Goal: Information Seeking & Learning: Learn about a topic

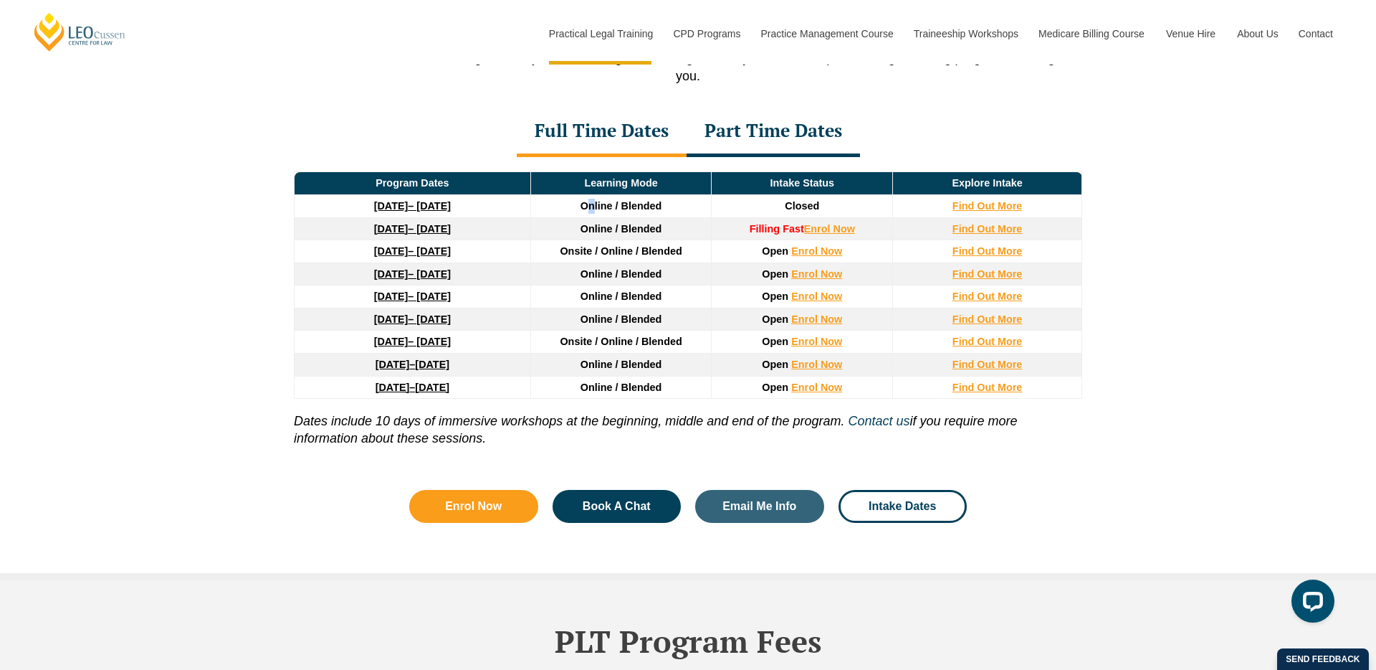
click at [593, 211] on span "Online / Blended" at bounding box center [622, 205] width 82 height 11
click at [583, 226] on td "Online / Blended" at bounding box center [620, 228] width 181 height 23
click at [601, 211] on span "Online / Blended" at bounding box center [622, 205] width 82 height 11
click at [596, 222] on td "Online / Blended" at bounding box center [620, 228] width 181 height 23
click at [594, 240] on td "Online / Blended" at bounding box center [620, 228] width 181 height 23
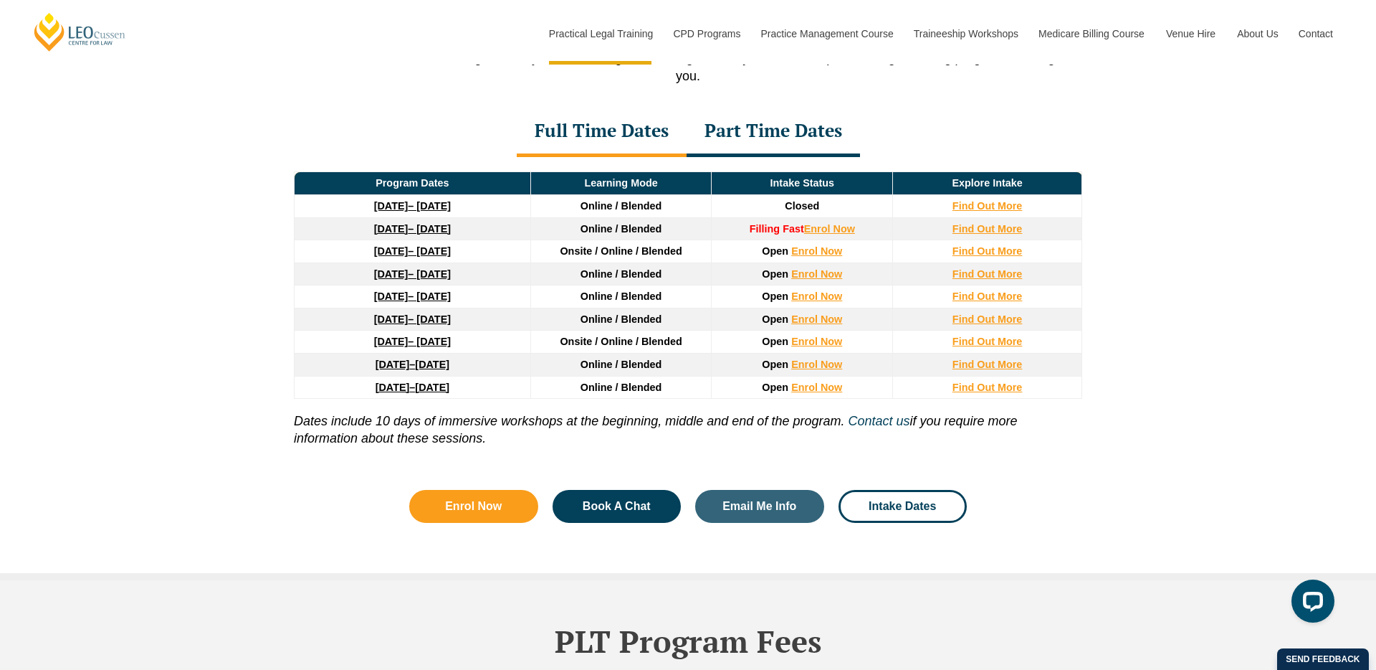
click at [583, 275] on span "Online / Blended" at bounding box center [622, 273] width 82 height 11
click at [582, 295] on span "Online / Blended" at bounding box center [622, 295] width 82 height 11
click at [579, 315] on td "Online / Blended" at bounding box center [620, 319] width 181 height 23
click at [573, 347] on span "Onsite / Online / Blended" at bounding box center [621, 340] width 122 height 11
click at [573, 363] on td "Online / Blended" at bounding box center [620, 364] width 181 height 23
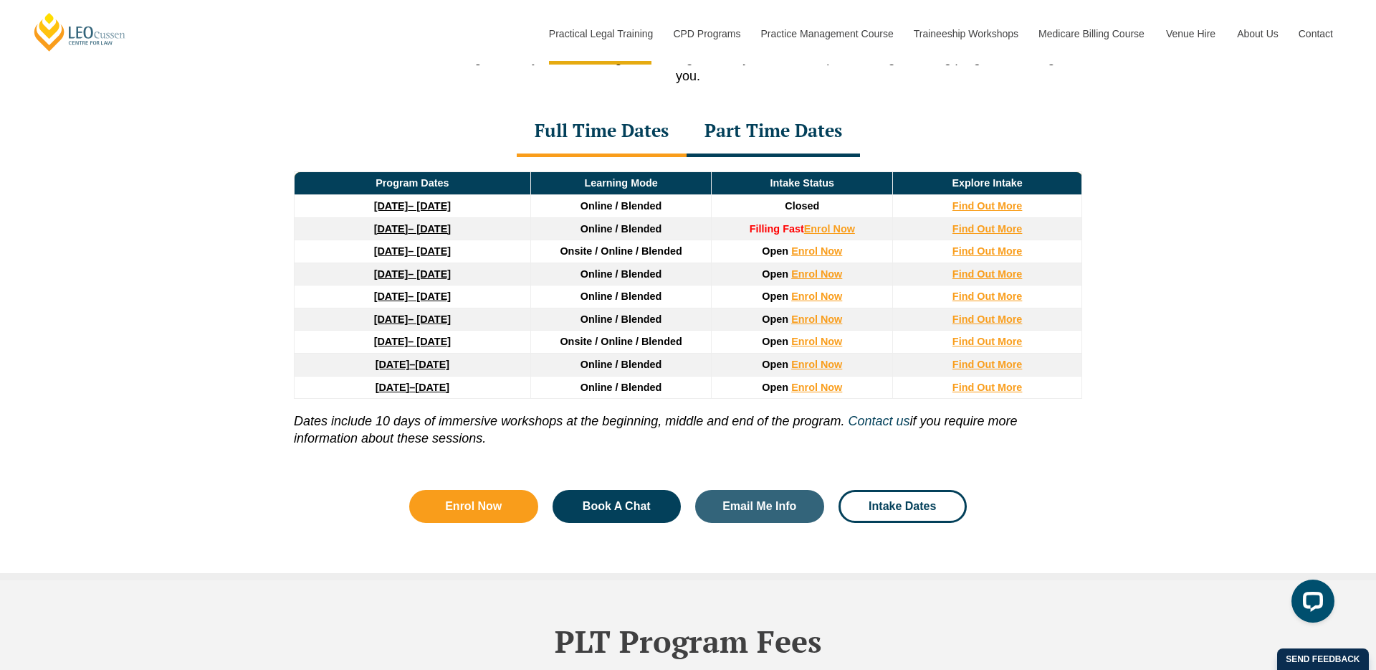
click at [573, 388] on td "Online / Blended" at bounding box center [620, 387] width 181 height 23
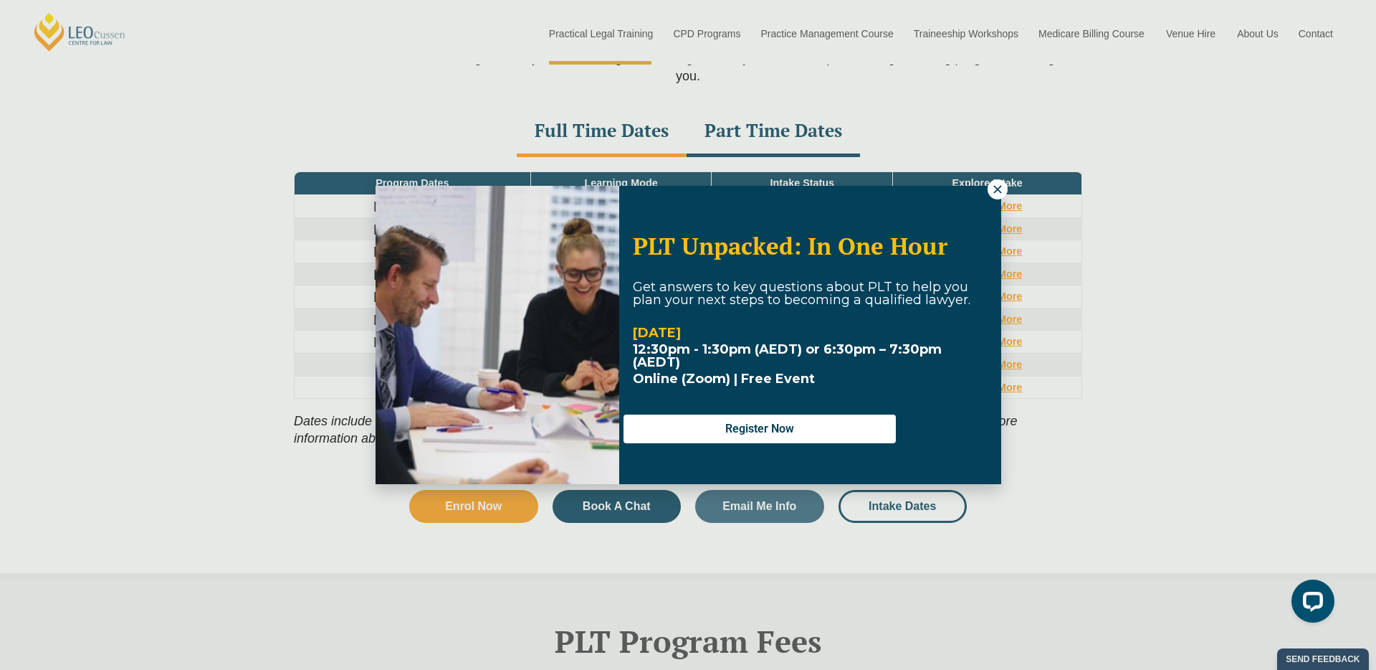
click at [997, 191] on icon at bounding box center [997, 189] width 13 height 13
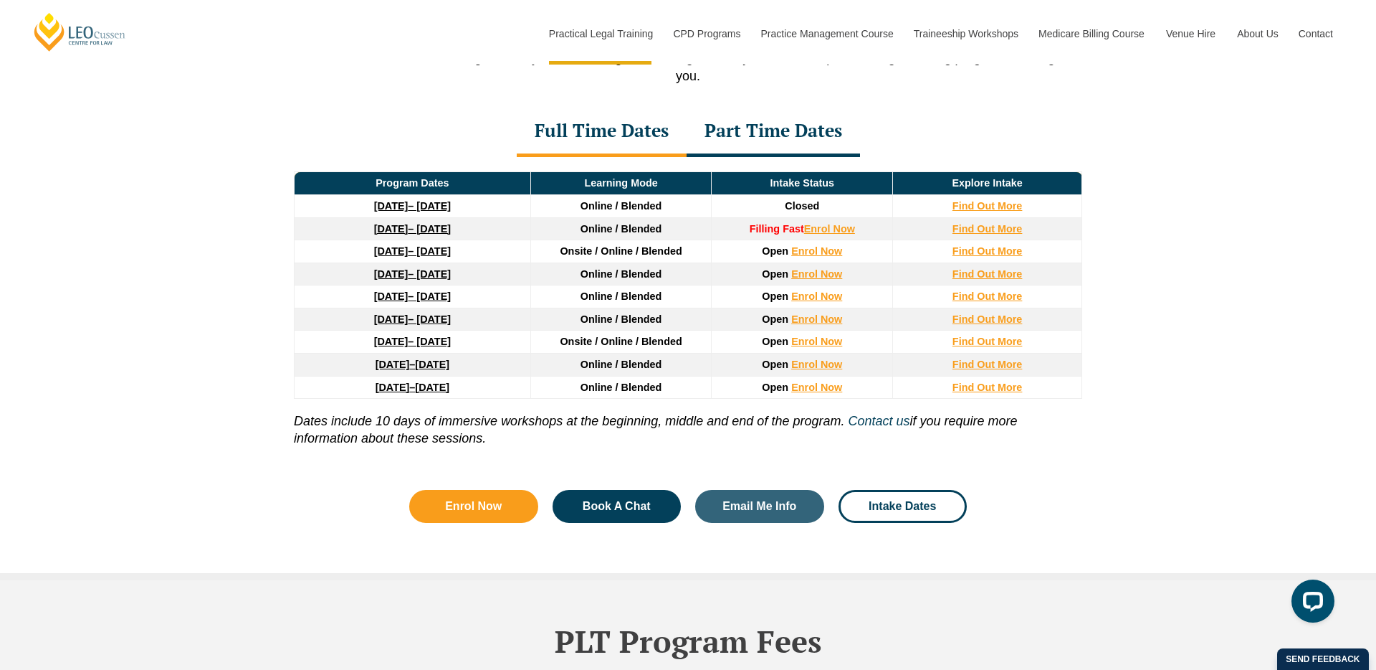
click at [837, 129] on div "Part Time Dates" at bounding box center [773, 132] width 173 height 50
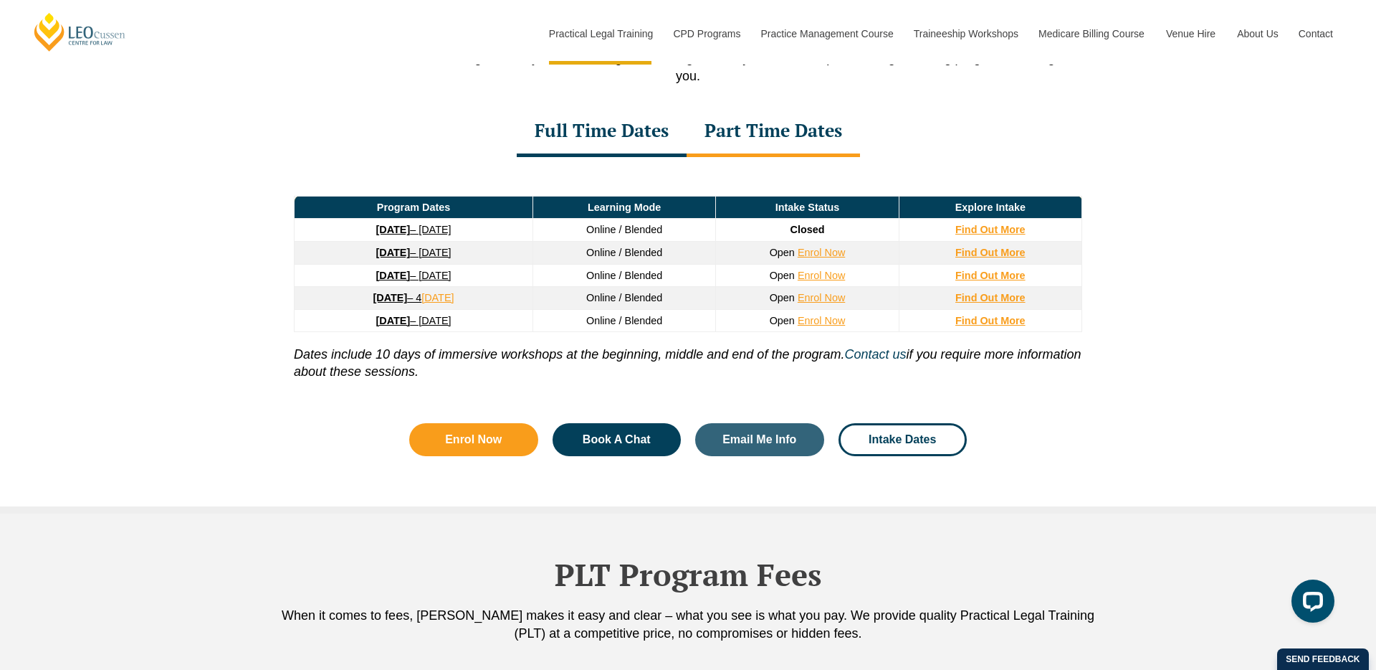
click at [621, 135] on div "Full Time Dates" at bounding box center [602, 132] width 170 height 50
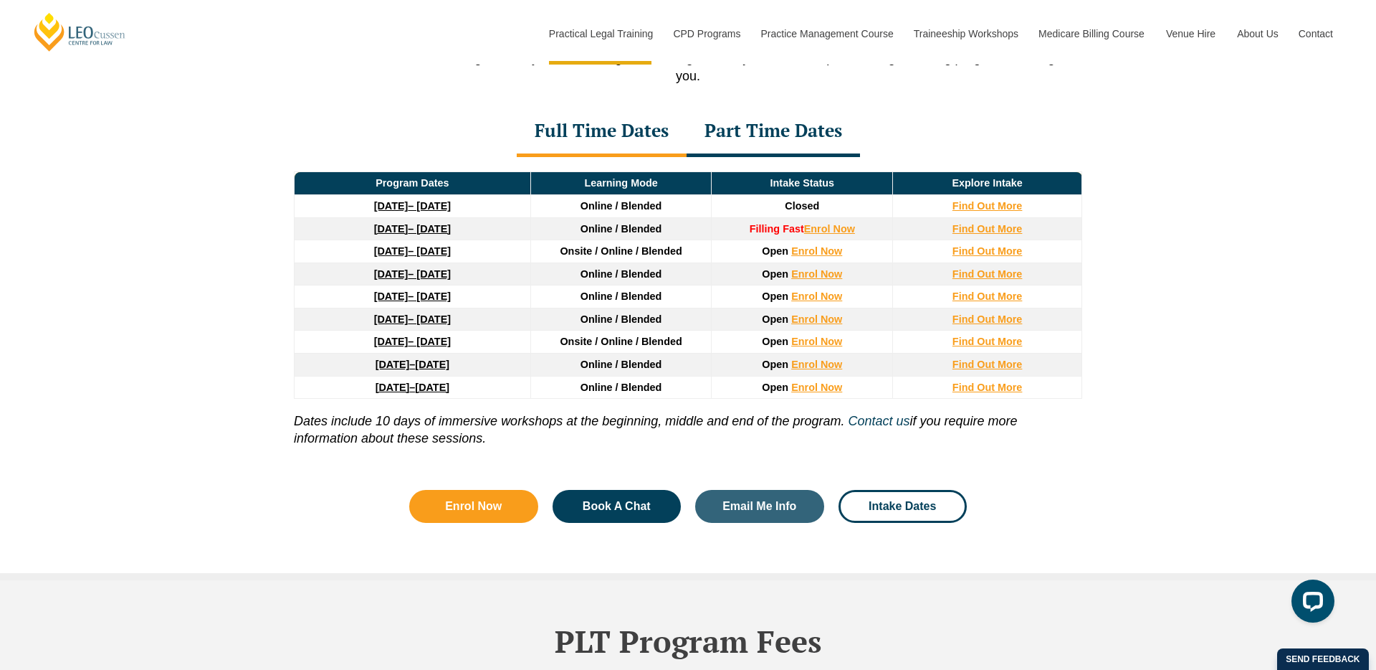
click at [740, 133] on div "Part Time Dates" at bounding box center [773, 132] width 173 height 50
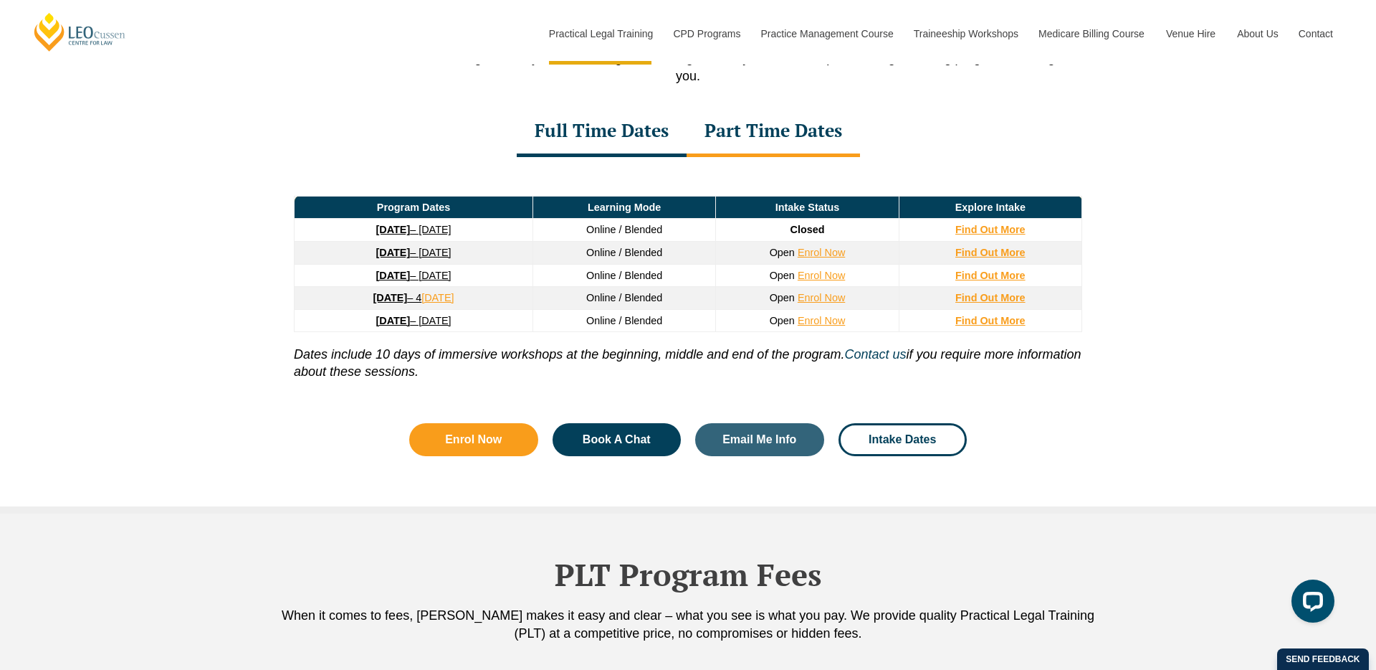
click at [600, 150] on div "Full Time Dates" at bounding box center [602, 132] width 170 height 50
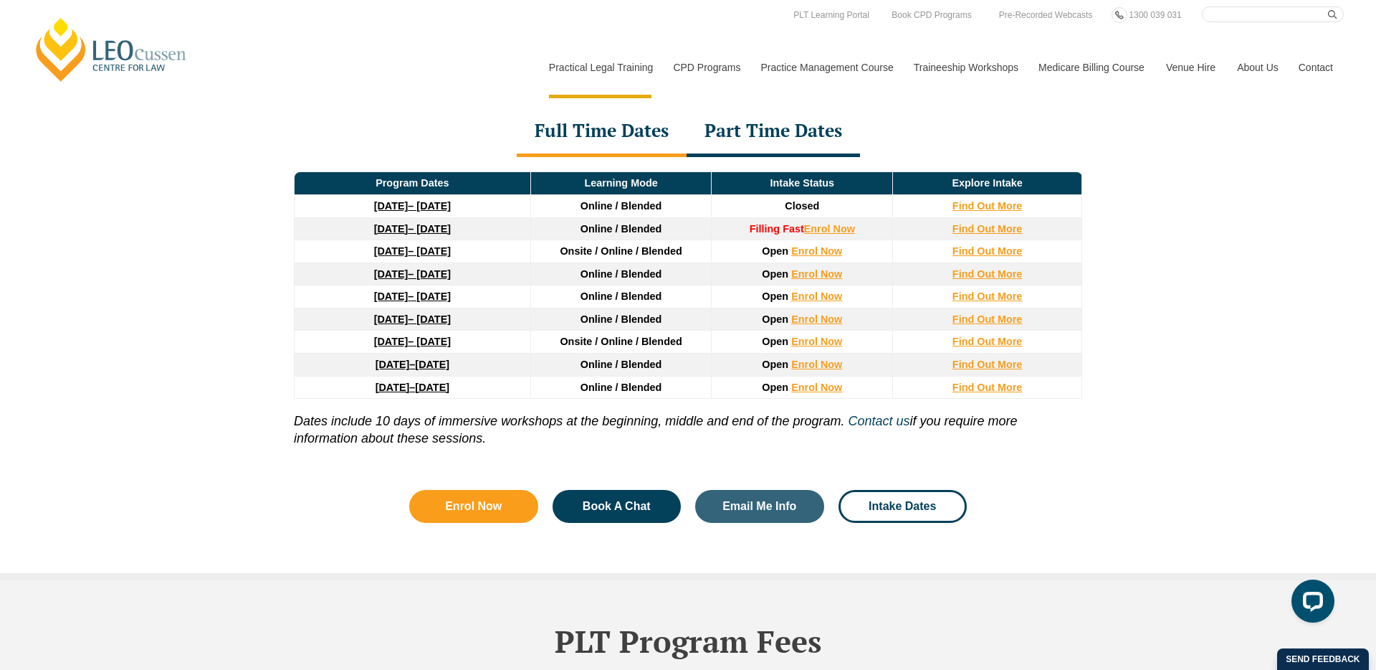
click at [762, 126] on div "Part Time Dates" at bounding box center [773, 132] width 173 height 50
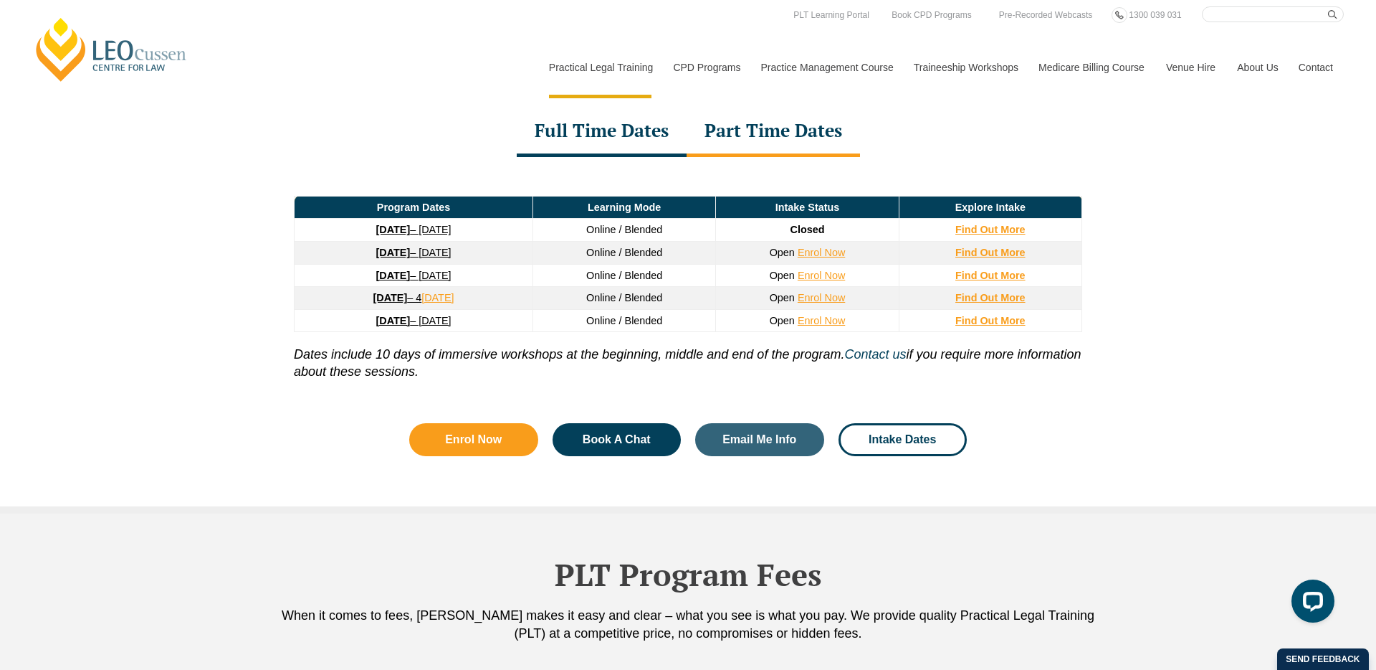
click at [585, 138] on div "Full Time Dates" at bounding box center [602, 132] width 170 height 50
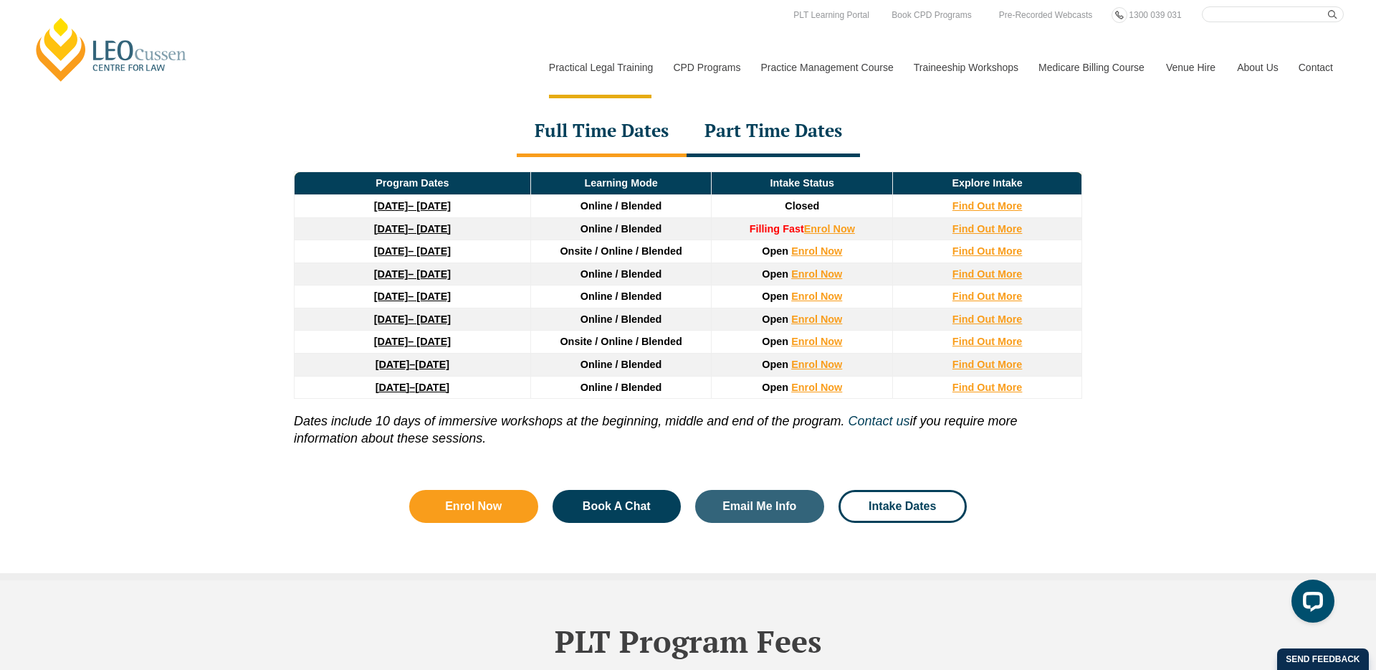
click at [302, 424] on icon "Dates include 10 days of immersive workshops at the beginning, middle and end o…" at bounding box center [569, 421] width 551 height 14
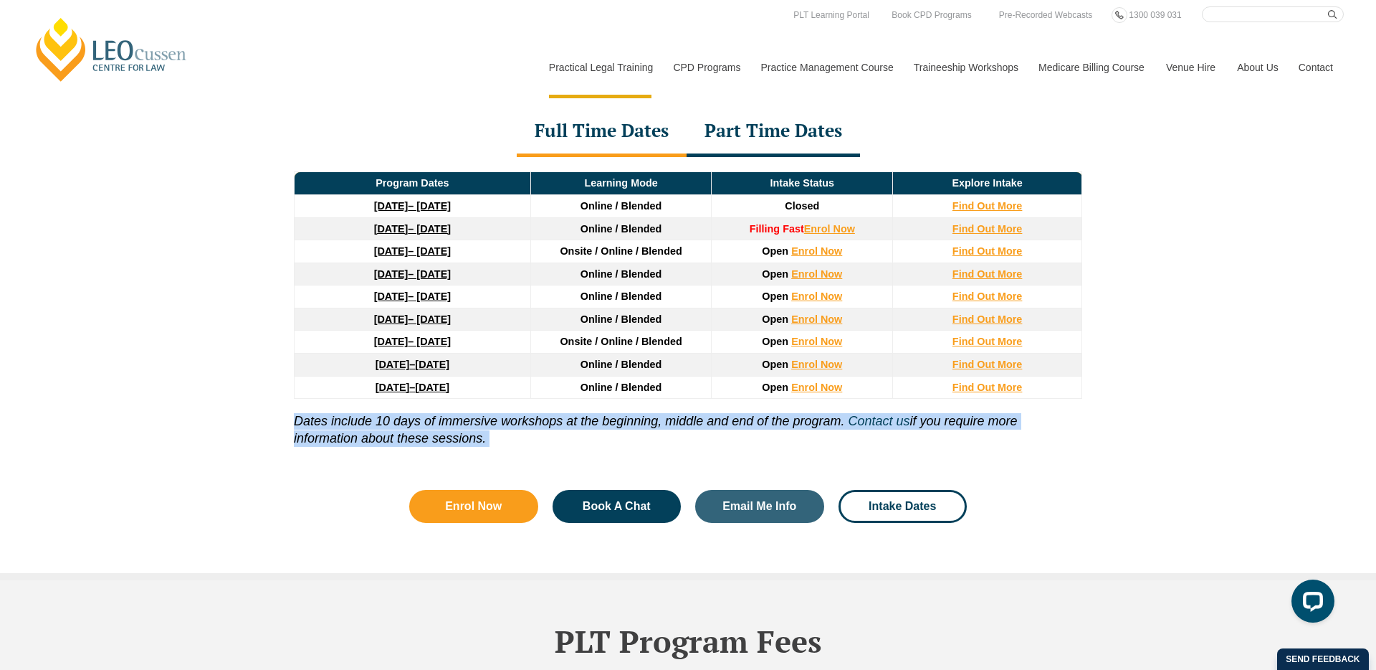
drag, startPoint x: 302, startPoint y: 424, endPoint x: 550, endPoint y: 421, distance: 247.3
click at [550, 421] on icon "Dates include 10 days of immersive workshops at the beginning, middle and end o…" at bounding box center [569, 421] width 551 height 14
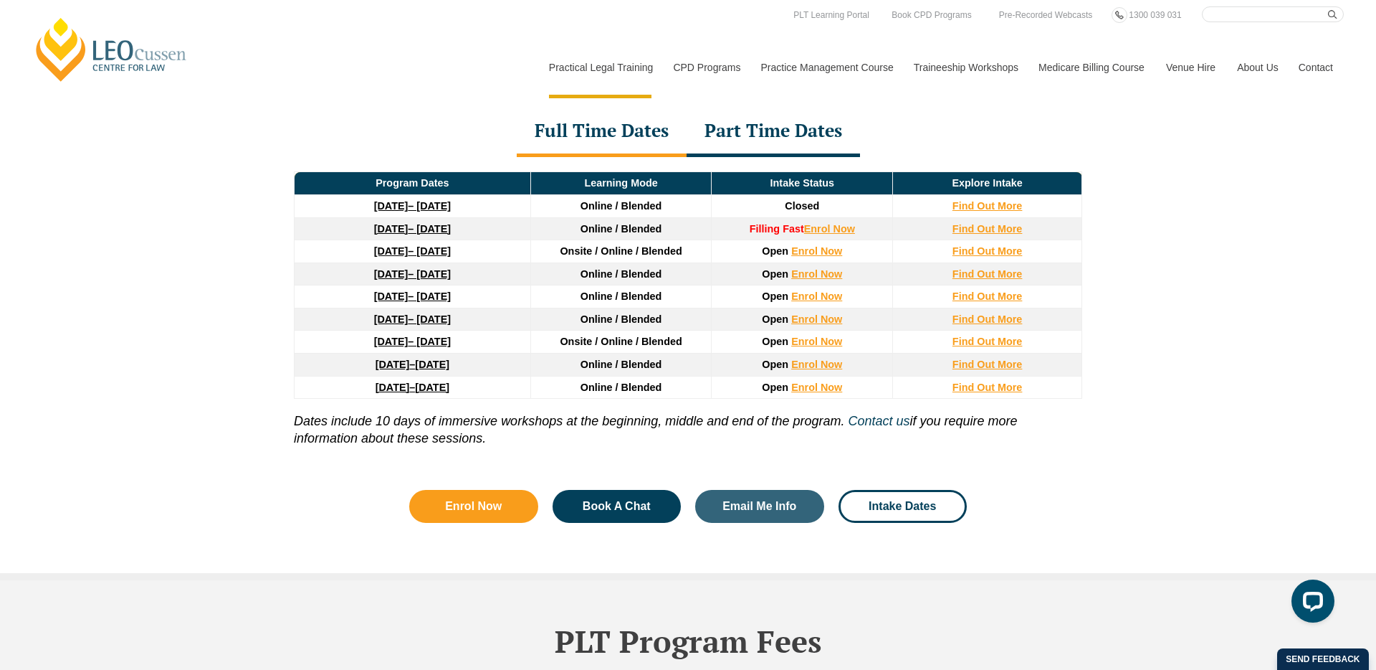
click at [791, 143] on div "Part Time Dates" at bounding box center [773, 132] width 173 height 50
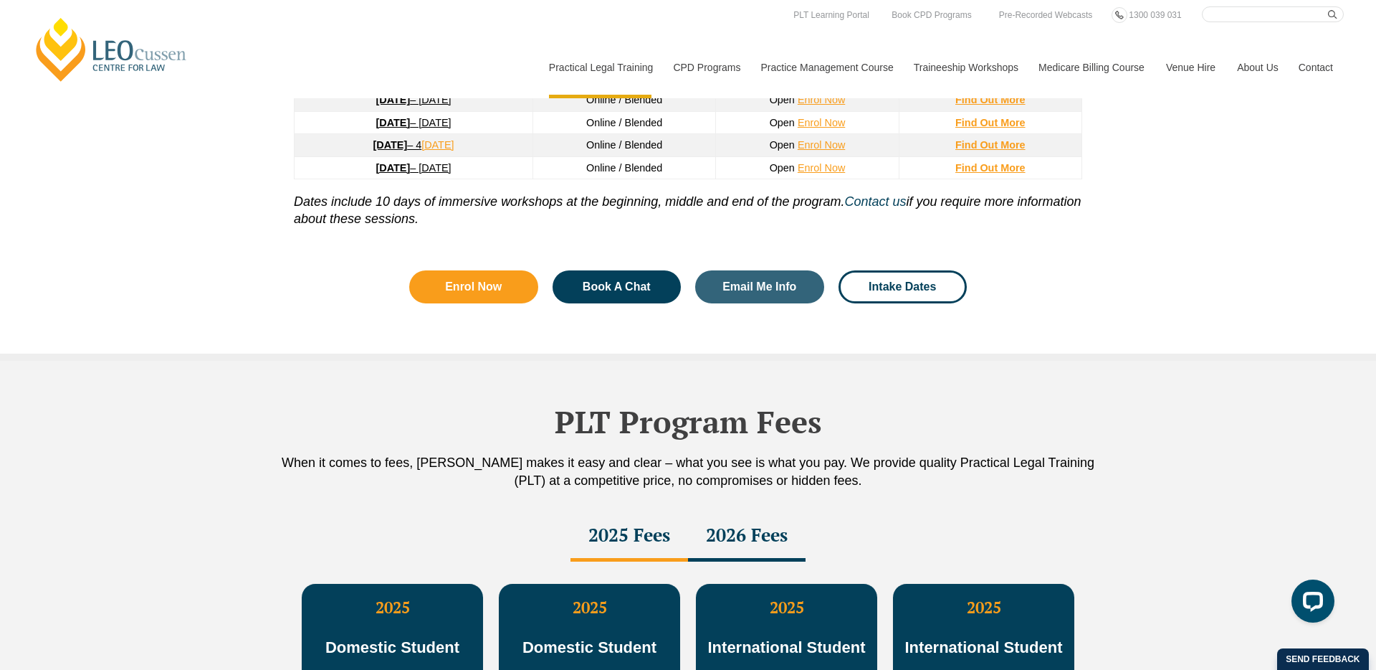
scroll to position [2449, 0]
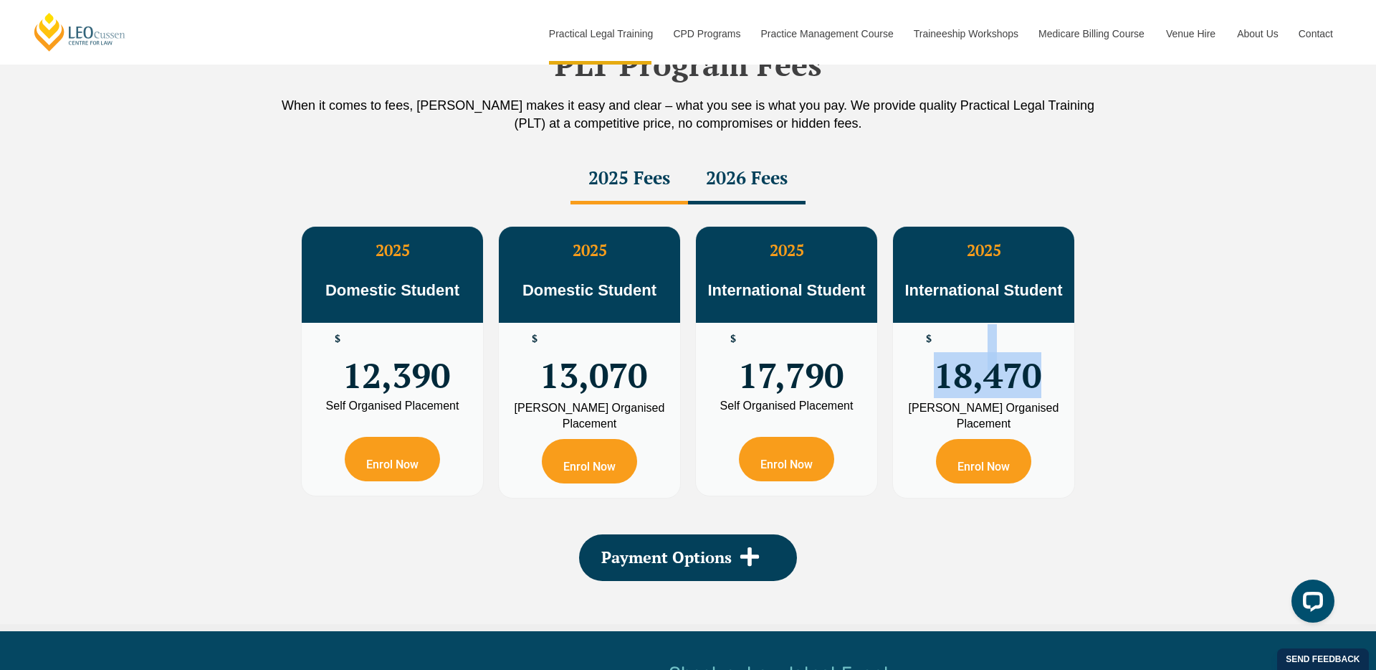
drag, startPoint x: 1099, startPoint y: 396, endPoint x: 1143, endPoint y: 363, distance: 55.3
click at [1143, 363] on div "PLT Program Fees When it comes to fees, Leo Cussen makes it easy and clear – wh…" at bounding box center [688, 317] width 1376 height 627
drag, startPoint x: 1086, startPoint y: 293, endPoint x: 1011, endPoint y: 287, distance: 75.5
click at [1011, 287] on div "2025 Domestic Student $ 12,390 Self Organised Placement Enrol Now 2025 Domestic…" at bounding box center [688, 361] width 817 height 315
click at [751, 172] on div "2026 Fees" at bounding box center [747, 179] width 118 height 50
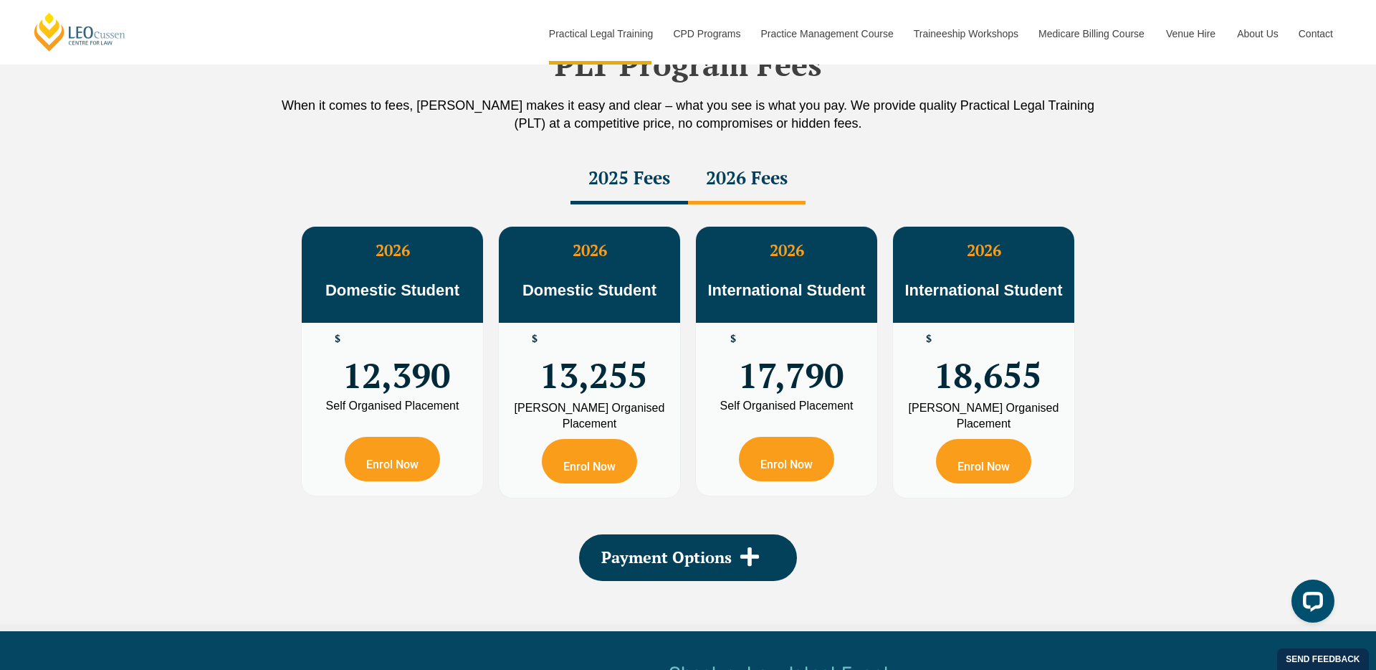
click at [644, 184] on div "2025 Fees" at bounding box center [630, 179] width 118 height 50
click at [770, 184] on div "2026 Fees" at bounding box center [747, 179] width 118 height 50
click at [636, 184] on div "2025 Fees" at bounding box center [630, 179] width 118 height 50
click at [763, 186] on div "2026 Fees" at bounding box center [747, 179] width 118 height 50
click at [599, 186] on div "2025 Fees" at bounding box center [630, 179] width 118 height 50
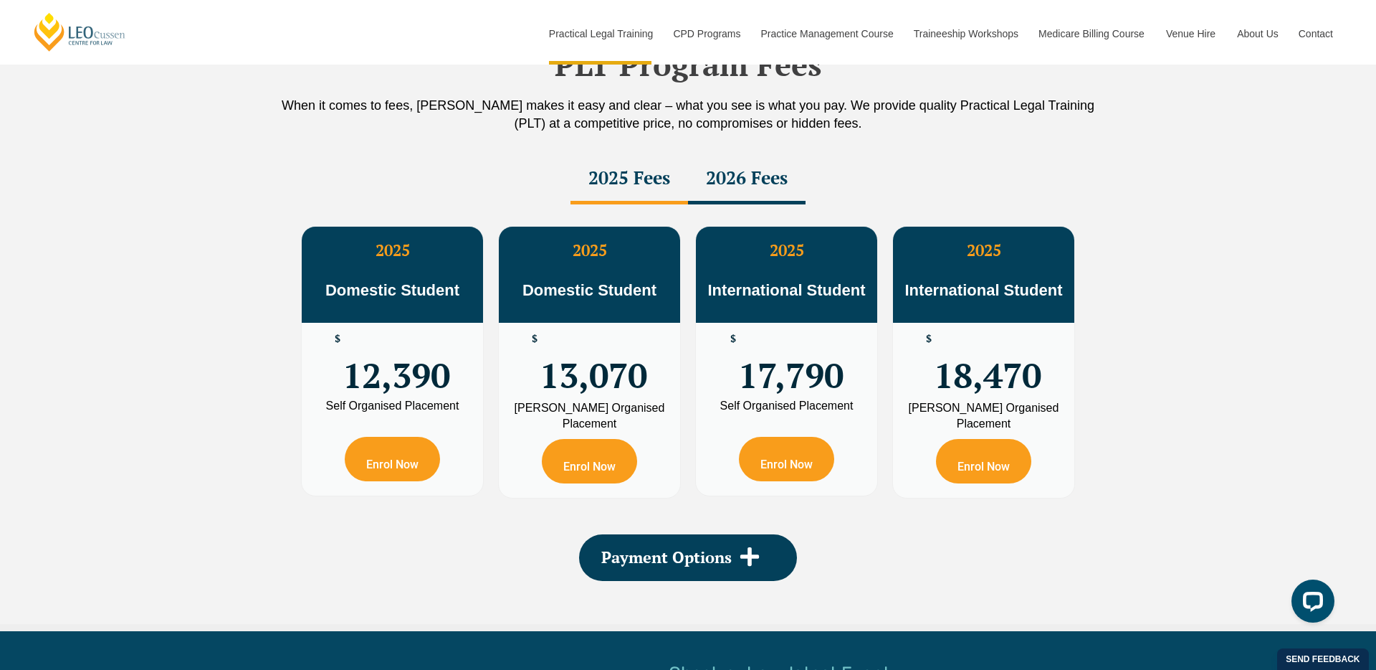
click at [751, 186] on div "2026 Fees" at bounding box center [747, 179] width 118 height 50
click at [633, 187] on div "2025 Fees" at bounding box center [630, 179] width 118 height 50
click at [718, 187] on div "2026 Fees" at bounding box center [747, 179] width 118 height 50
click at [624, 187] on div "2025 Fees" at bounding box center [630, 179] width 118 height 50
click at [736, 187] on div "2026 Fees" at bounding box center [747, 179] width 118 height 50
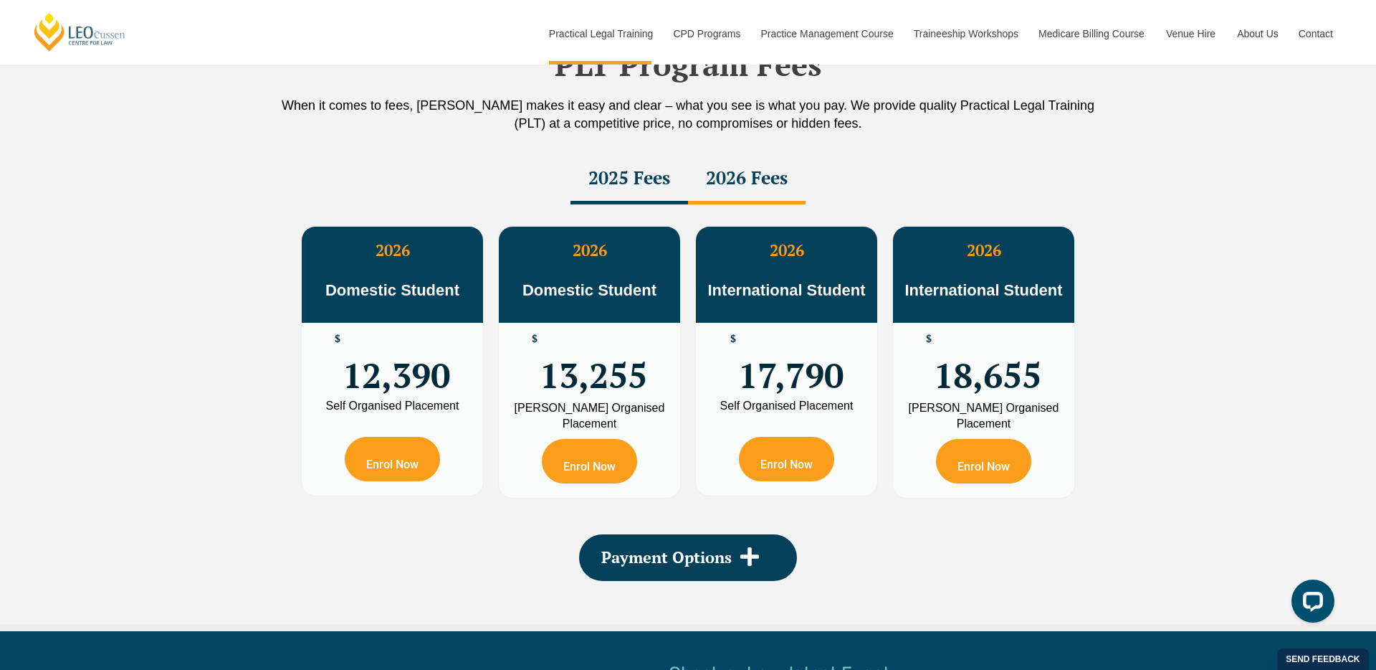
click at [573, 187] on div "2025 Fees" at bounding box center [630, 179] width 118 height 50
click at [710, 186] on div "2026 Fees" at bounding box center [747, 179] width 118 height 50
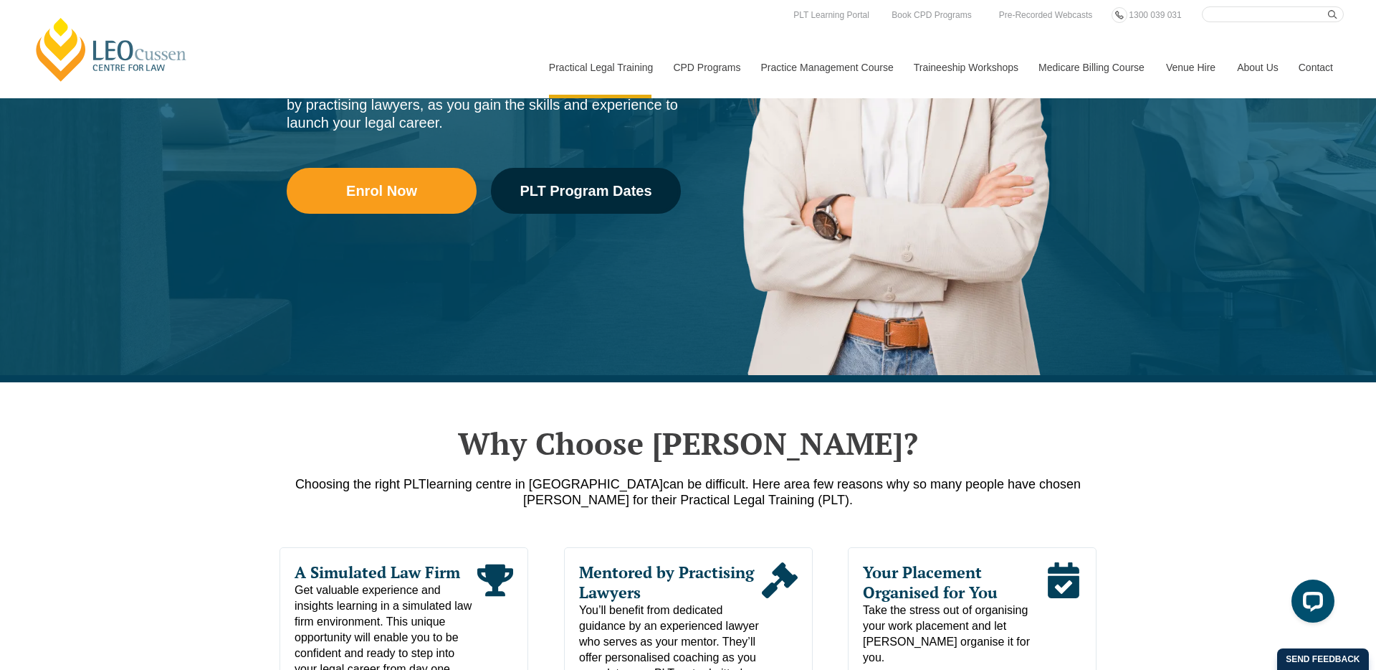
scroll to position [0, 0]
